Goal: Task Accomplishment & Management: Manage account settings

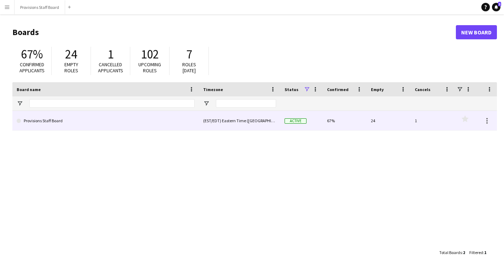
click at [344, 117] on div "67%" at bounding box center [345, 120] width 44 height 19
click at [187, 125] on link "Provisions Staff Board" at bounding box center [106, 121] width 178 height 20
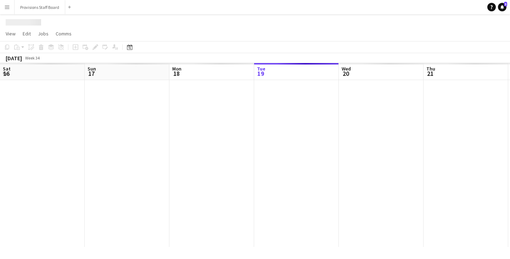
scroll to position [0, 169]
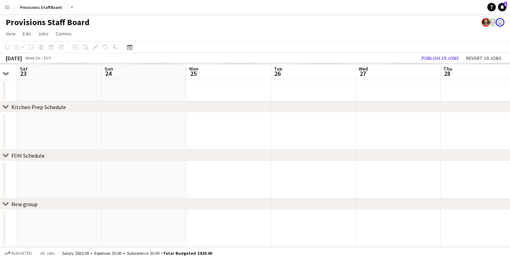
drag, startPoint x: 451, startPoint y: 75, endPoint x: 97, endPoint y: 67, distance: 354.2
click at [96, 68] on app-calendar-viewport "Wed 20 Thu 21 Fri 22 Sat 23 Sun 24 Mon 25 Tue 26 Wed 27 Thu 28 Fri 29 Sat 30" at bounding box center [255, 155] width 510 height 184
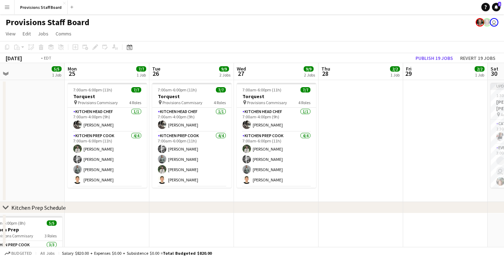
drag, startPoint x: 438, startPoint y: 74, endPoint x: 115, endPoint y: 68, distance: 322.3
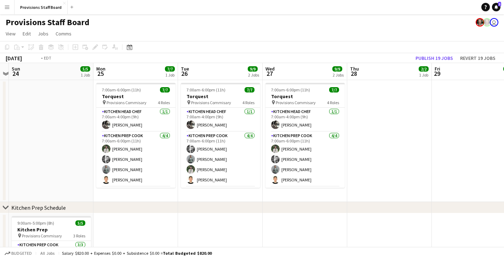
drag, startPoint x: 115, startPoint y: 68, endPoint x: 97, endPoint y: 67, distance: 18.4
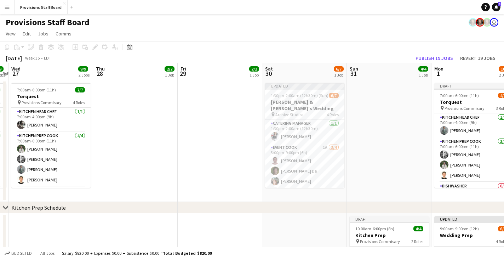
scroll to position [0, 0]
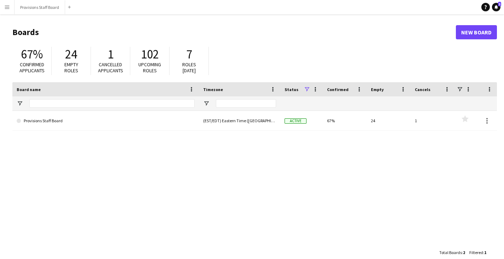
click at [266, 130] on div "(EST/EDT) Eastern Time ([GEOGRAPHIC_DATA] & [GEOGRAPHIC_DATA])" at bounding box center [239, 120] width 81 height 19
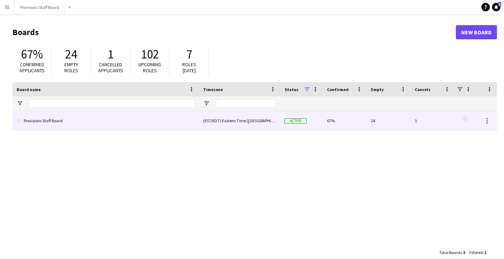
click at [144, 118] on link "Provisions Staff Board" at bounding box center [106, 121] width 178 height 20
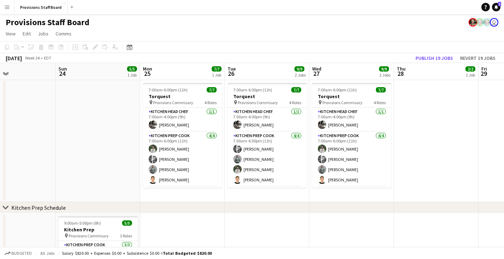
scroll to position [0, 209]
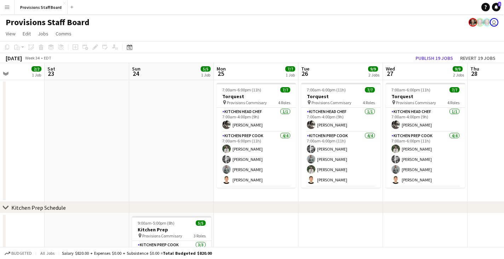
drag, startPoint x: 463, startPoint y: 69, endPoint x: 92, endPoint y: 69, distance: 371.1
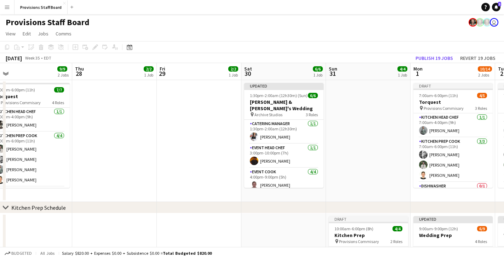
drag, startPoint x: 485, startPoint y: 68, endPoint x: 90, endPoint y: 78, distance: 396.0
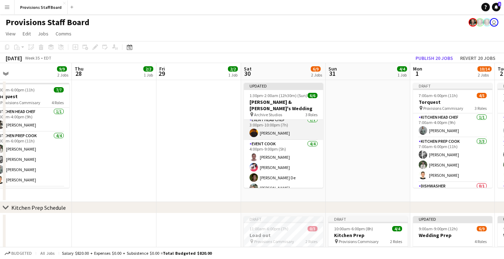
scroll to position [29, 0]
